Goal: Information Seeking & Learning: Learn about a topic

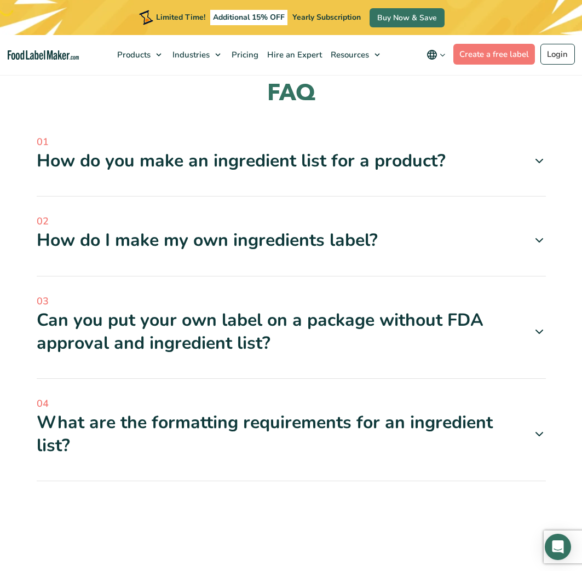
scroll to position [1204, 0]
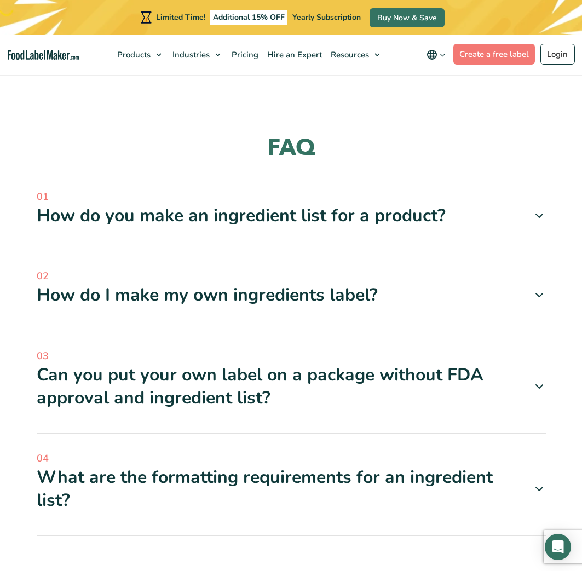
click at [369, 220] on div "How do you make an ingredient list for a product?" at bounding box center [291, 215] width 509 height 23
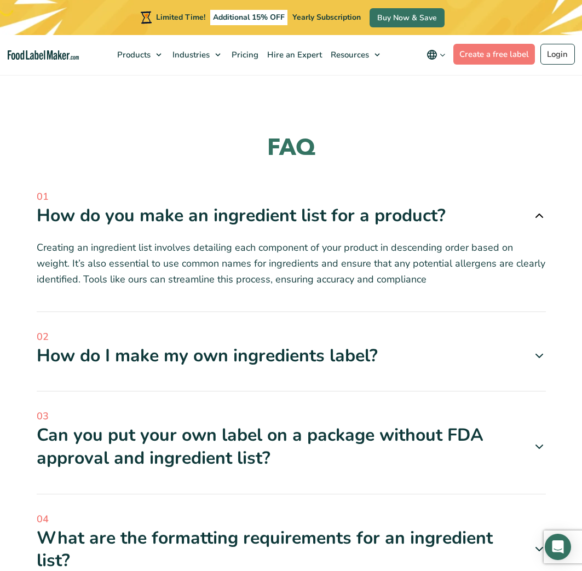
click at [369, 221] on div "How do you make an ingredient list for a product?" at bounding box center [291, 215] width 509 height 23
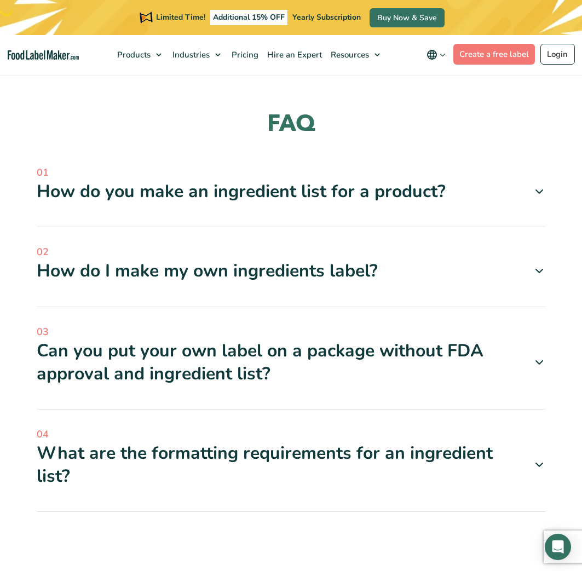
scroll to position [1259, 0]
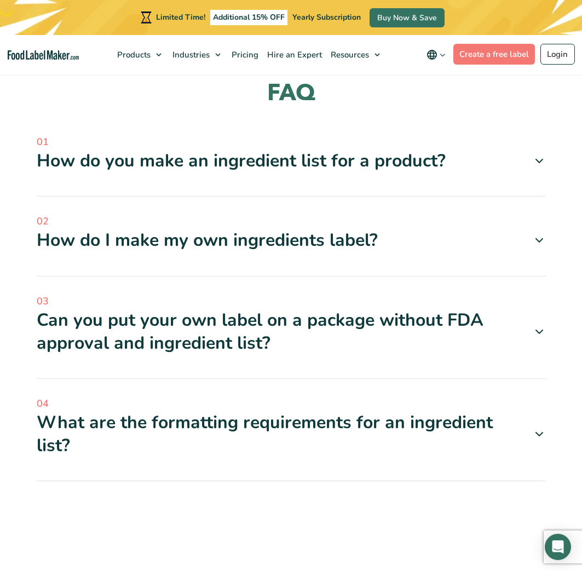
click at [371, 246] on div "How do I make my own ingredients label?" at bounding box center [291, 240] width 509 height 23
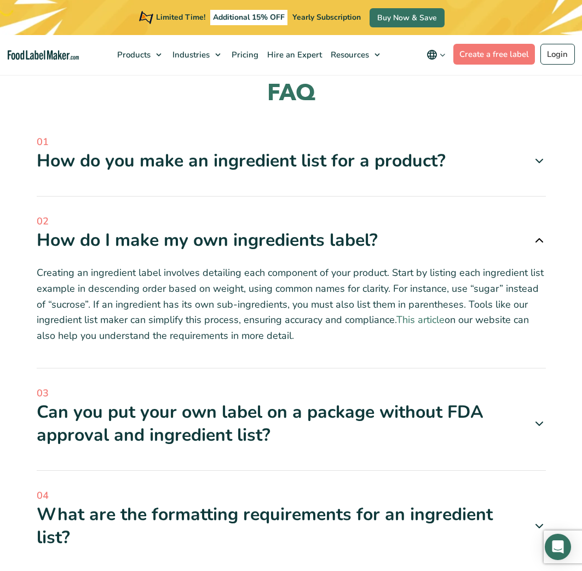
click at [424, 319] on link "This article" at bounding box center [420, 319] width 48 height 13
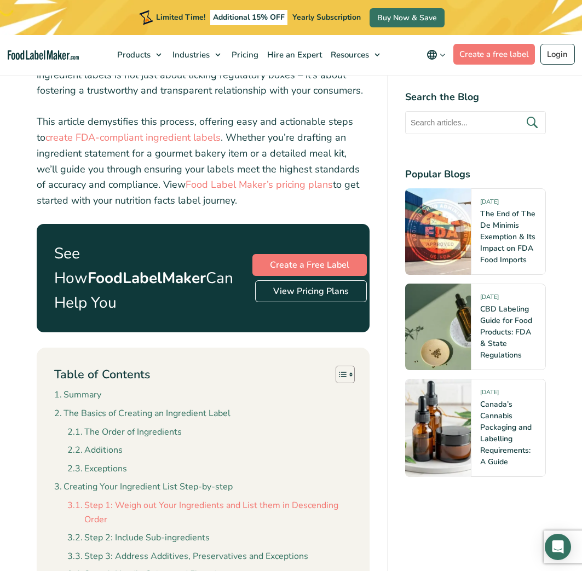
scroll to position [602, 0]
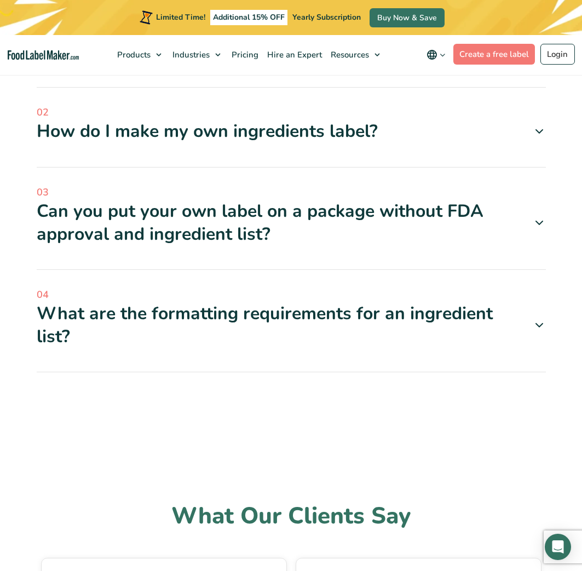
scroll to position [1369, 0]
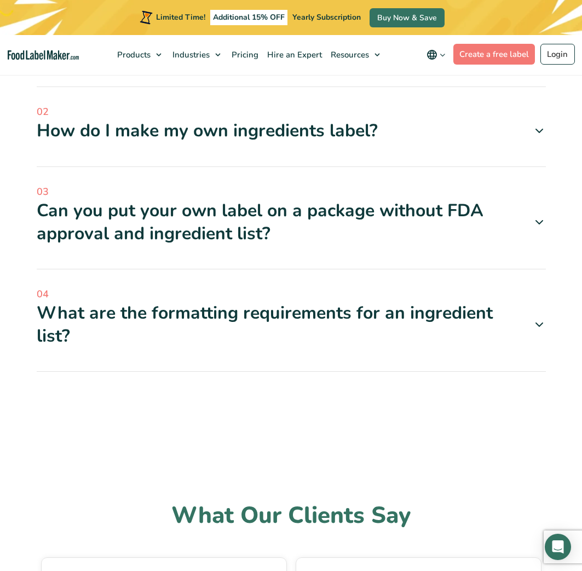
click at [316, 296] on span "04" at bounding box center [291, 294] width 509 height 15
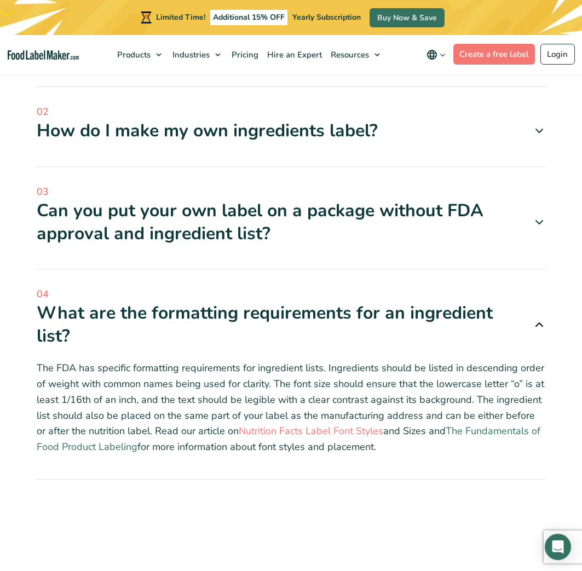
click at [462, 432] on link "The Fundamentals of Food Product Labeling" at bounding box center [289, 438] width 504 height 29
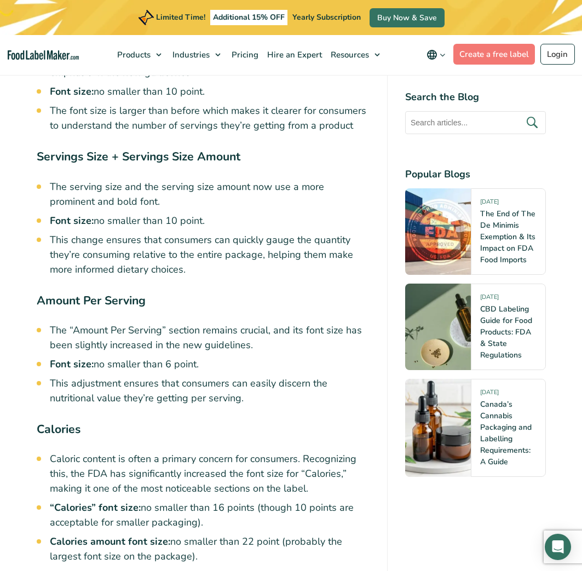
scroll to position [2847, 0]
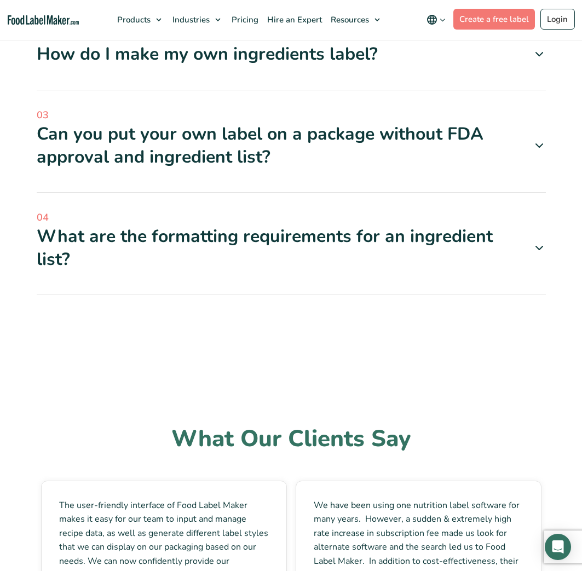
scroll to position [1530, 0]
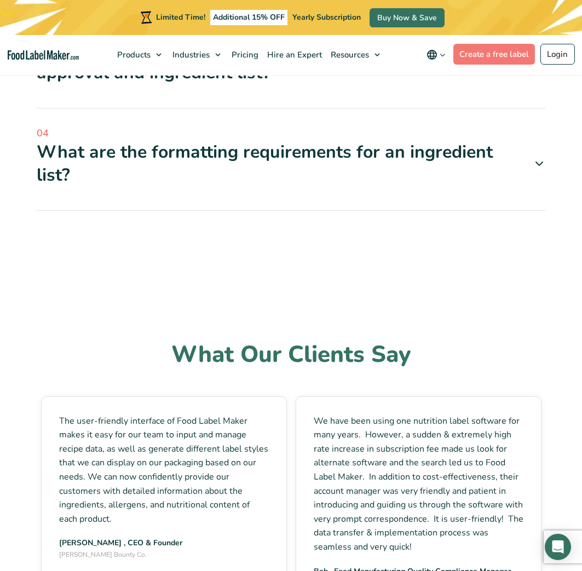
click at [294, 171] on div "What are the formatting requirements for an ingredient list?" at bounding box center [291, 163] width 509 height 45
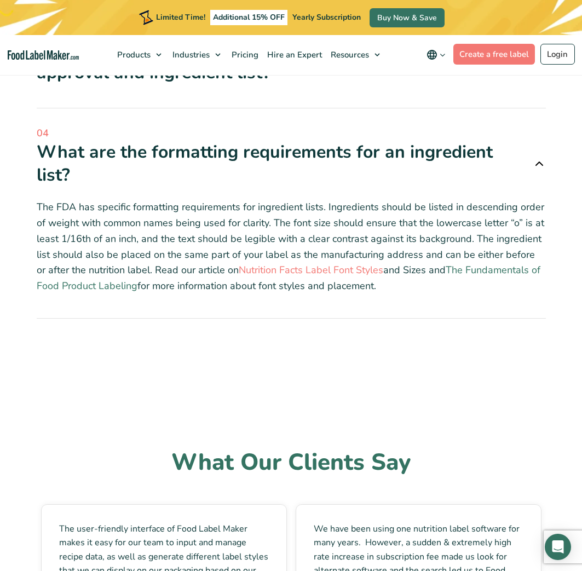
click at [103, 290] on link "The Fundamentals of Food Product Labeling" at bounding box center [289, 277] width 504 height 29
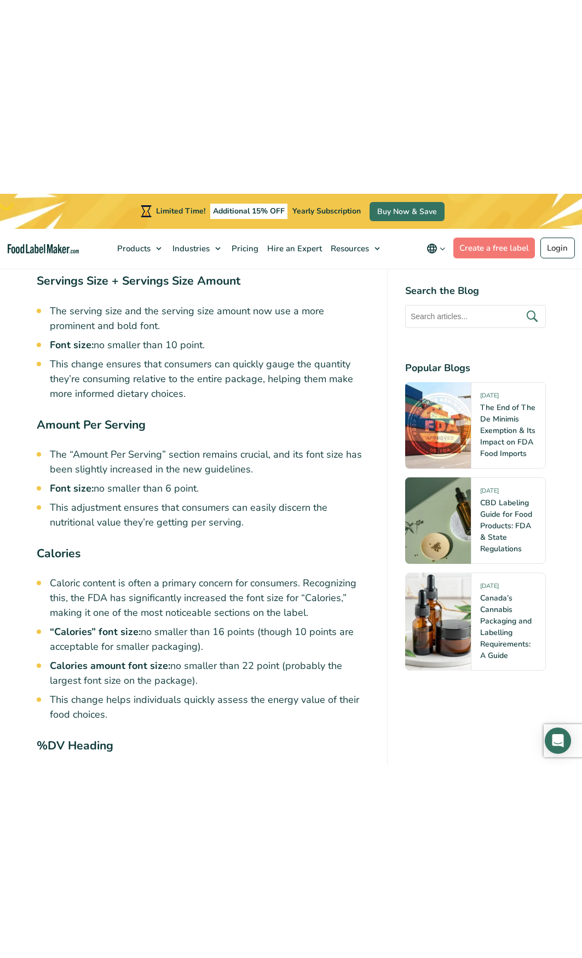
scroll to position [2902, 0]
